Goal: Information Seeking & Learning: Learn about a topic

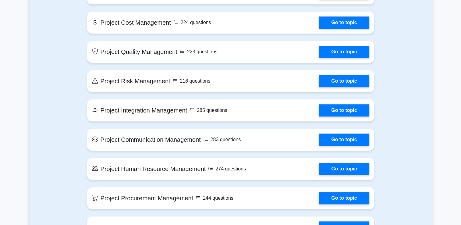
scroll to position [429, 0]
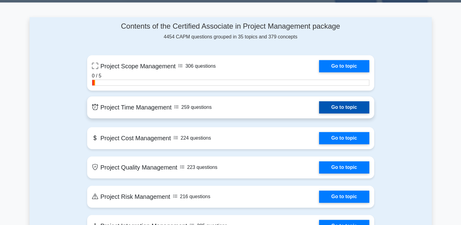
click at [348, 107] on link "Go to topic" at bounding box center [344, 107] width 50 height 12
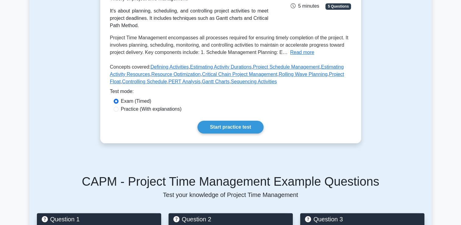
scroll to position [108, 0]
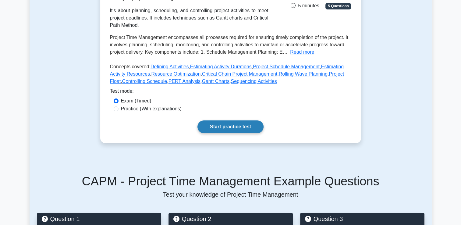
click at [226, 133] on link "Start practice test" at bounding box center [230, 126] width 66 height 13
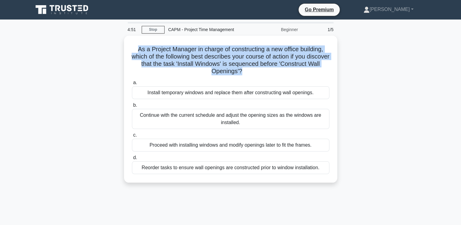
drag, startPoint x: 129, startPoint y: 43, endPoint x: 117, endPoint y: 85, distance: 43.2
click at [117, 85] on div "As a Project Manager in charge of constructing a new office building, which of …" at bounding box center [231, 113] width 402 height 154
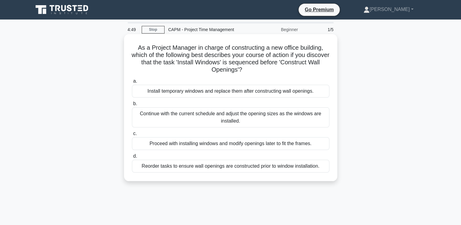
click at [133, 81] on span "a." at bounding box center [135, 80] width 4 height 5
click at [132, 81] on input "a. Install temporary windows and replace them after constructing wall openings." at bounding box center [132, 81] width 0 height 4
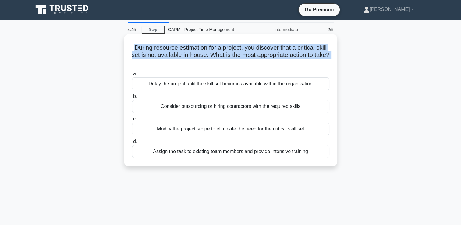
click at [127, 70] on div "During resource estimation for a project, you discover that a critical skill se…" at bounding box center [230, 100] width 208 height 127
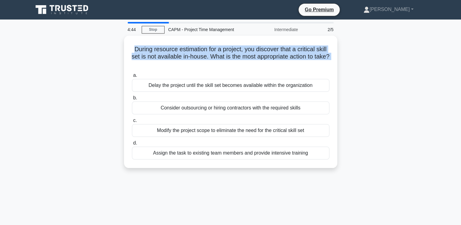
drag, startPoint x: 127, startPoint y: 70, endPoint x: 104, endPoint y: 70, distance: 23.4
click at [104, 70] on div "During resource estimation for a project, you discover that a critical skill se…" at bounding box center [231, 105] width 402 height 139
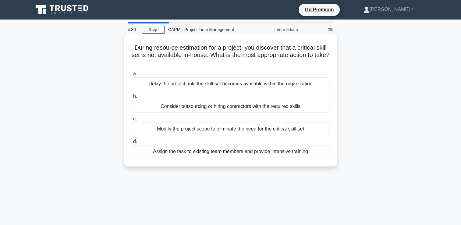
click at [238, 93] on label "b. Consider outsourcing or hiring contractors with the required skills" at bounding box center [230, 103] width 197 height 20
click at [132, 94] on input "b. Consider outsourcing or hiring contractors with the required skills" at bounding box center [132, 96] width 0 height 4
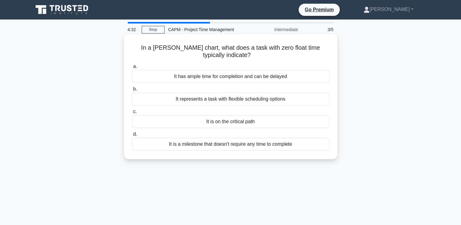
click at [241, 98] on div "It represents a task with flexible scheduling options" at bounding box center [230, 99] width 197 height 13
click at [132, 91] on input "b. It represents a task with flexible scheduling options" at bounding box center [132, 89] width 0 height 4
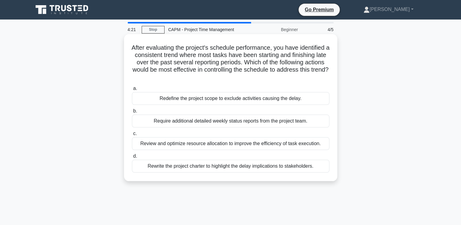
click at [291, 149] on div "Review and optimize resource allocation to improve the efficiency of task execu…" at bounding box center [230, 143] width 197 height 13
click at [132, 135] on input "c. Review and optimize resource allocation to improve the efficiency of task ex…" at bounding box center [132, 134] width 0 height 4
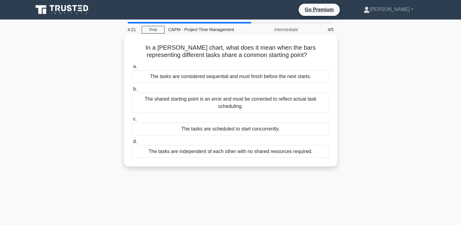
click at [291, 149] on div "The tasks are independent of each other with no shared resources required." at bounding box center [230, 151] width 197 height 13
click at [132, 143] on input "d. The tasks are independent of each other with no shared resources required." at bounding box center [132, 141] width 0 height 4
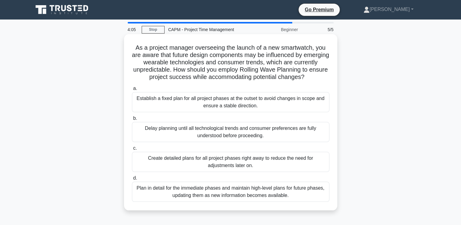
click at [284, 108] on div "Establish a fixed plan for all project phases at the outset to avoid changes in…" at bounding box center [230, 102] width 197 height 20
click at [132, 90] on input "a. Establish a fixed plan for all project phases at the outset to avoid changes…" at bounding box center [132, 88] width 0 height 4
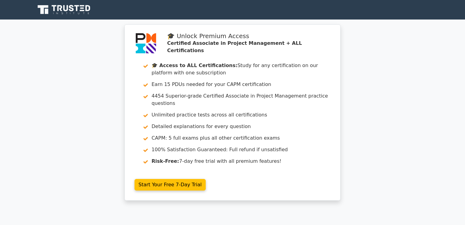
click at [104, 97] on div "🎓 Unlock Premium Access Certified Associate in Project Management + ALL Certifi…" at bounding box center [232, 115] width 465 height 183
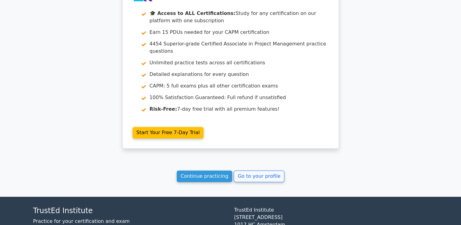
scroll to position [943, 0]
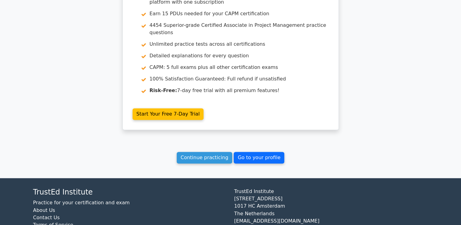
click at [240, 152] on link "Go to your profile" at bounding box center [258, 158] width 51 height 12
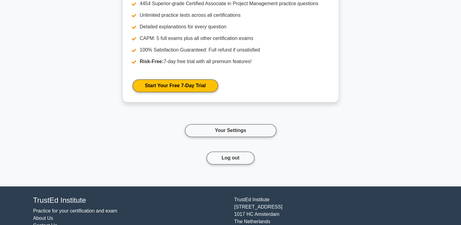
scroll to position [871, 0]
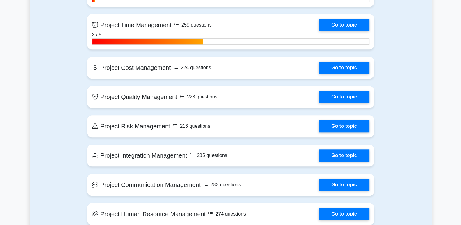
scroll to position [515, 0]
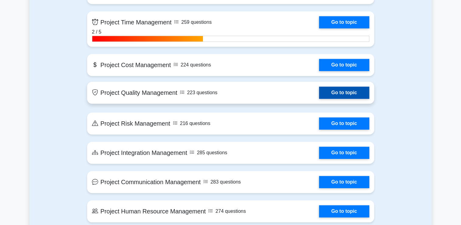
click at [319, 92] on link "Go to topic" at bounding box center [344, 92] width 50 height 12
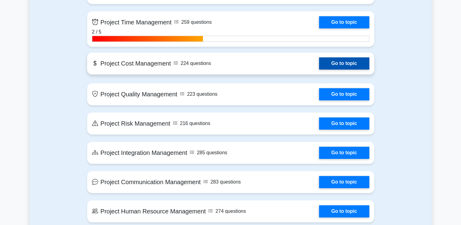
click at [329, 61] on link "Go to topic" at bounding box center [344, 63] width 50 height 12
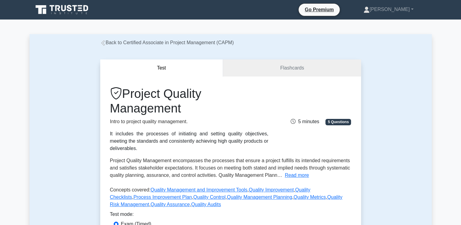
scroll to position [130, 0]
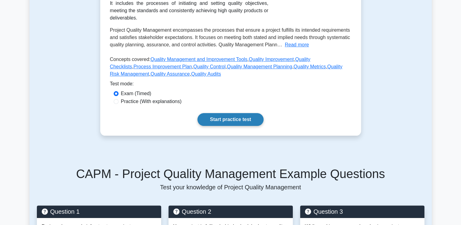
click at [224, 113] on link "Start practice test" at bounding box center [230, 119] width 66 height 13
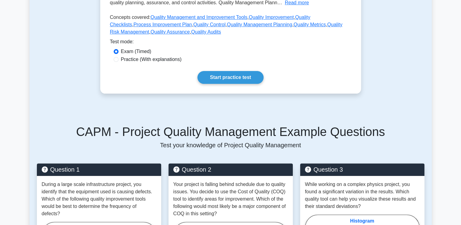
scroll to position [174, 0]
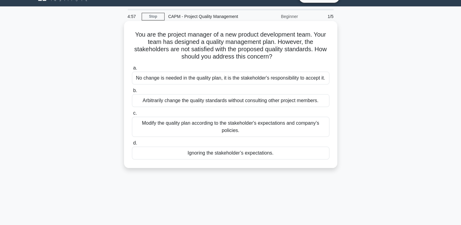
scroll to position [19, 0]
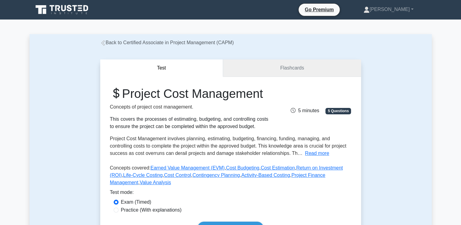
click at [290, 72] on link "Flashcards" at bounding box center [292, 67] width 138 height 17
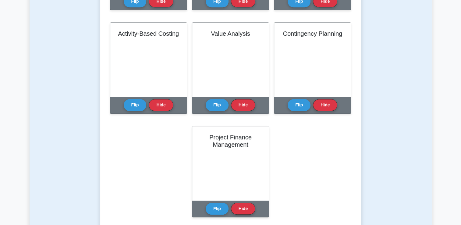
scroll to position [338, 0]
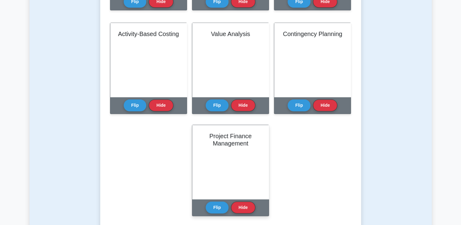
click at [241, 160] on div "Project Finance Management" at bounding box center [230, 162] width 76 height 74
click at [220, 209] on button "Flip" at bounding box center [216, 207] width 23 height 12
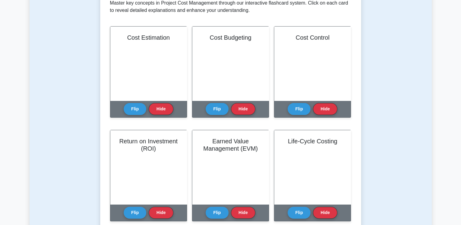
scroll to position [0, 0]
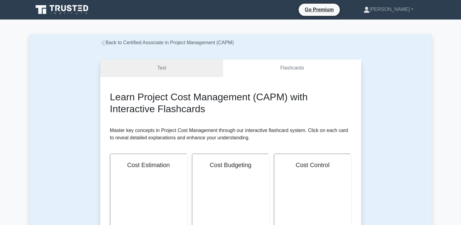
click at [182, 66] on link "Test" at bounding box center [161, 67] width 123 height 17
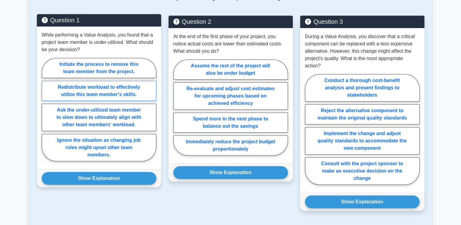
scroll to position [298, 0]
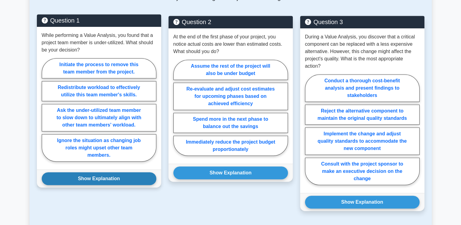
click at [109, 185] on button "Show Explanation" at bounding box center [99, 178] width 114 height 13
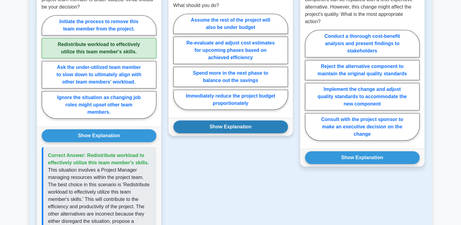
scroll to position [342, 0]
click at [224, 133] on button "Show Explanation" at bounding box center [230, 127] width 114 height 13
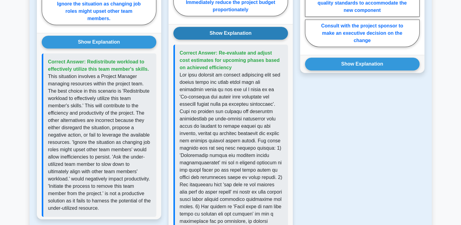
scroll to position [435, 0]
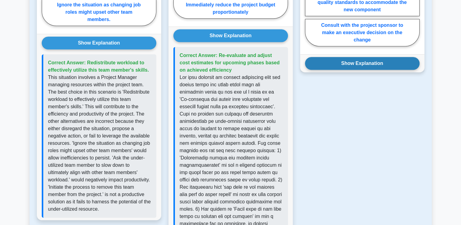
click at [334, 70] on button "Show Explanation" at bounding box center [362, 63] width 114 height 13
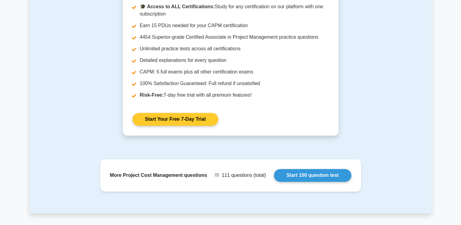
scroll to position [968, 0]
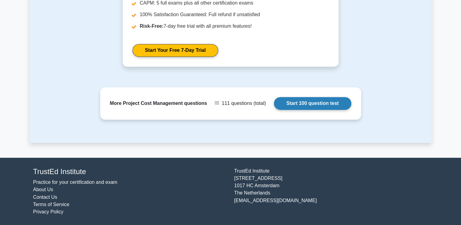
click at [307, 109] on link "Start 100 question test" at bounding box center [312, 103] width 77 height 13
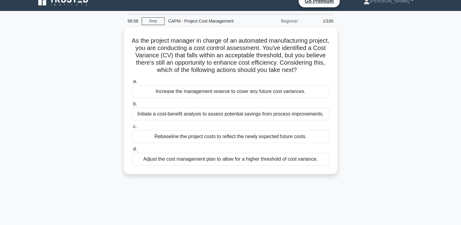
scroll to position [9, 0]
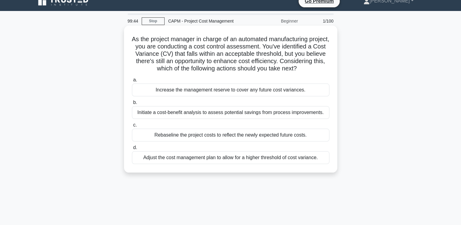
click at [289, 119] on div "Initiate a cost-benefit analysis to assess potential savings from process impro…" at bounding box center [230, 112] width 197 height 13
click at [132, 104] on input "b. Initiate a cost-benefit analysis to assess potential savings from process im…" at bounding box center [132, 102] width 0 height 4
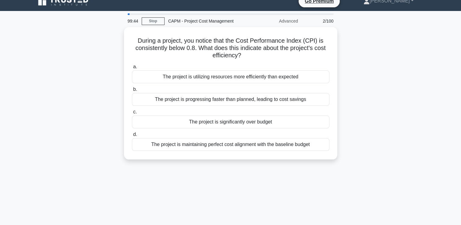
scroll to position [0, 0]
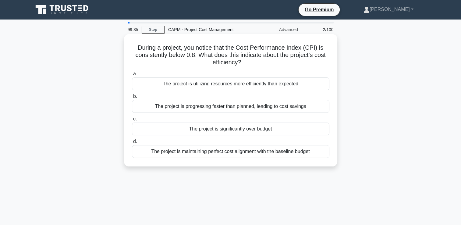
click at [278, 110] on div "The project is progressing faster than planned, leading to cost savings" at bounding box center [230, 106] width 197 height 13
click at [132, 98] on input "b. The project is progressing faster than planned, leading to cost savings" at bounding box center [132, 96] width 0 height 4
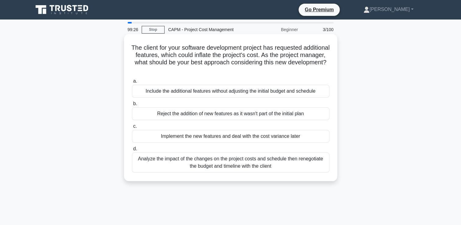
click at [289, 161] on div "Analyze the impact of the changes on the project costs and schedule then renego…" at bounding box center [230, 162] width 197 height 20
click at [132, 151] on input "d. Analyze the impact of the changes on the project costs and schedule then ren…" at bounding box center [132, 149] width 0 height 4
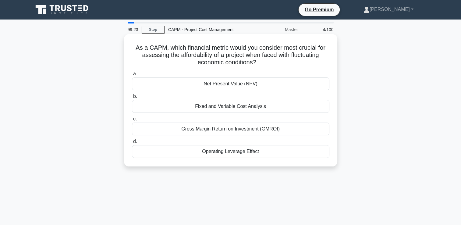
click at [255, 87] on div "Net Present Value (NPV)" at bounding box center [230, 83] width 197 height 13
click at [132, 76] on input "a. Net Present Value (NPV)" at bounding box center [132, 74] width 0 height 4
